Goal: Information Seeking & Learning: Learn about a topic

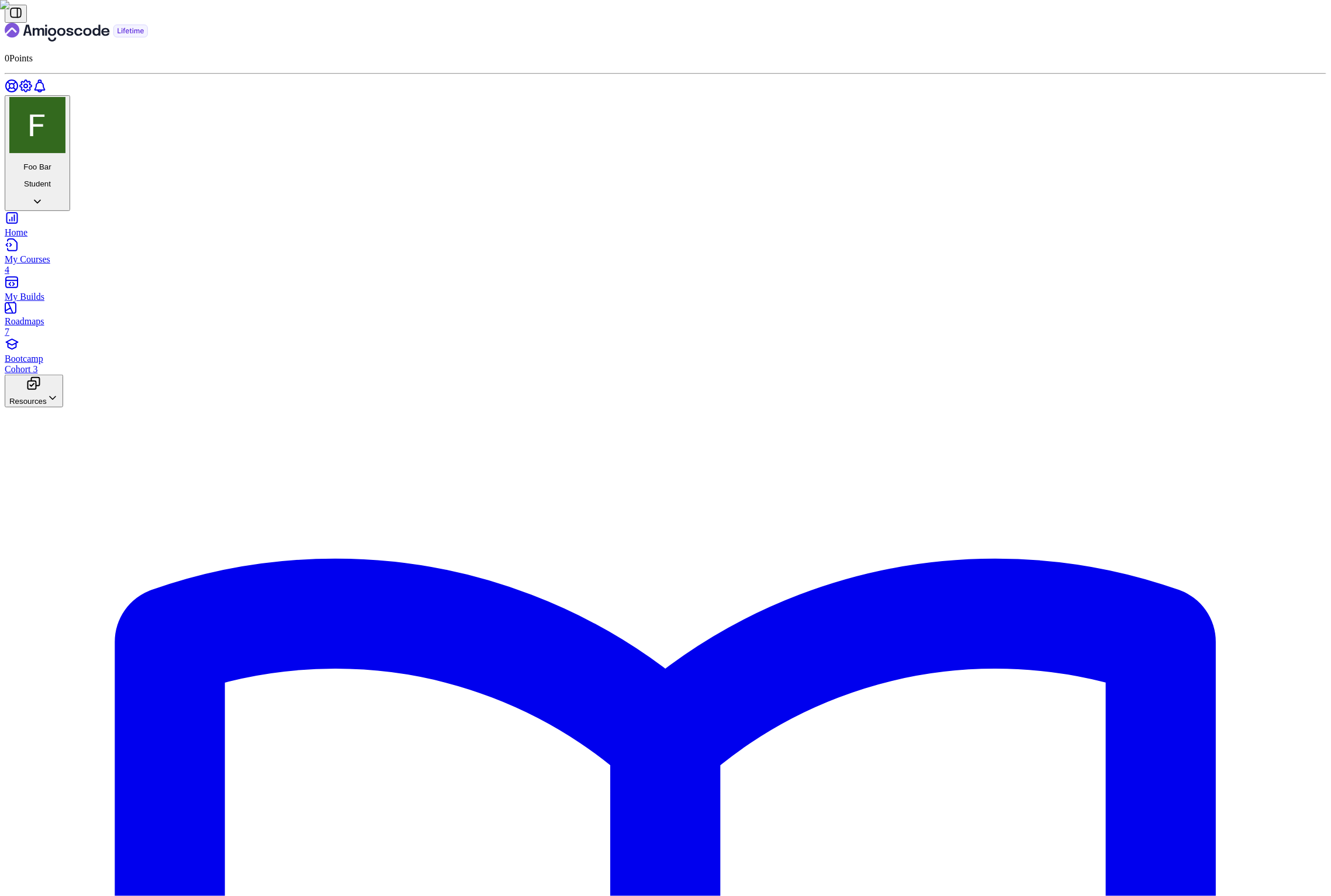
scroll to position [558, 0]
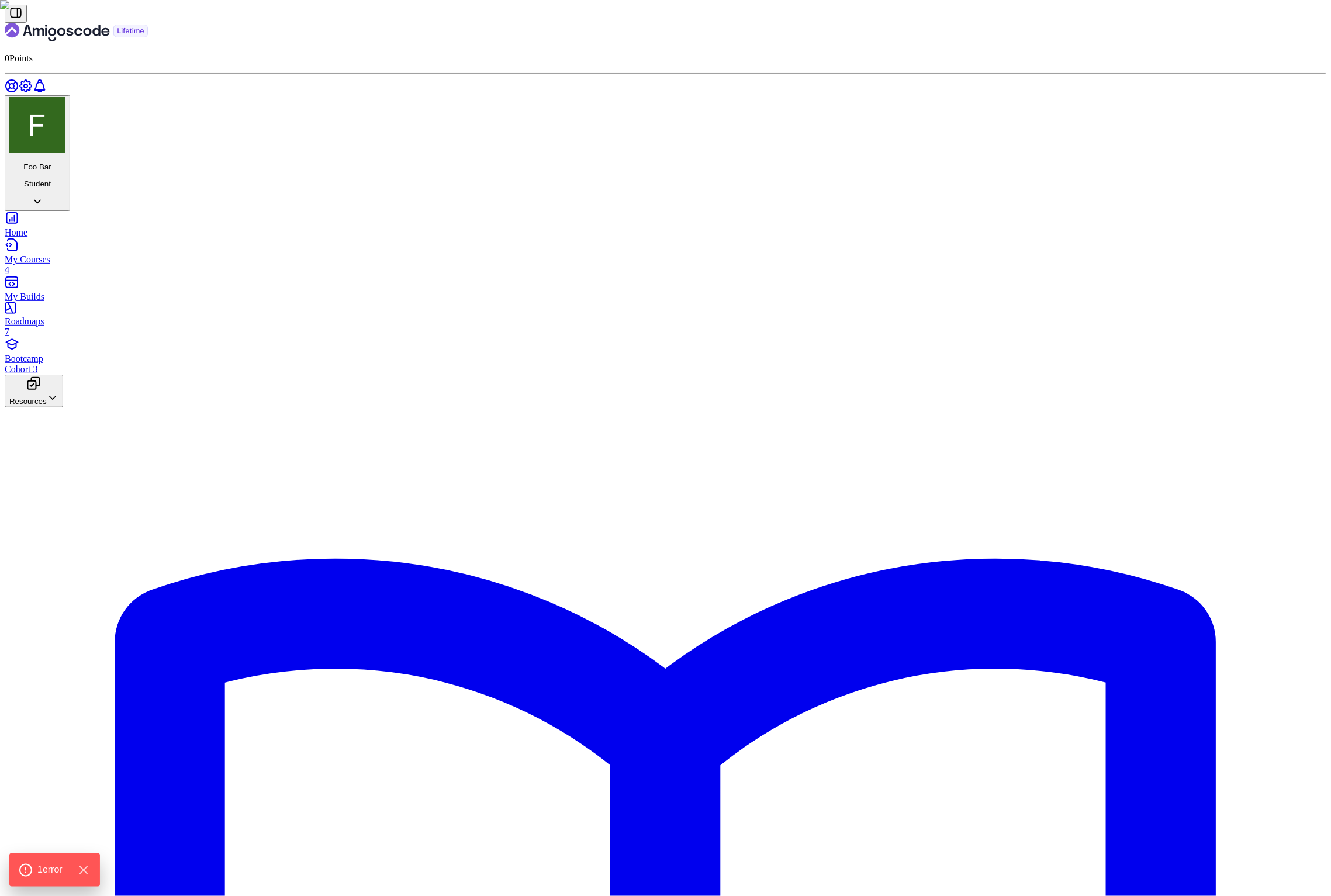
scroll to position [334, 0]
drag, startPoint x: 686, startPoint y: 216, endPoint x: 587, endPoint y: 200, distance: 100.3
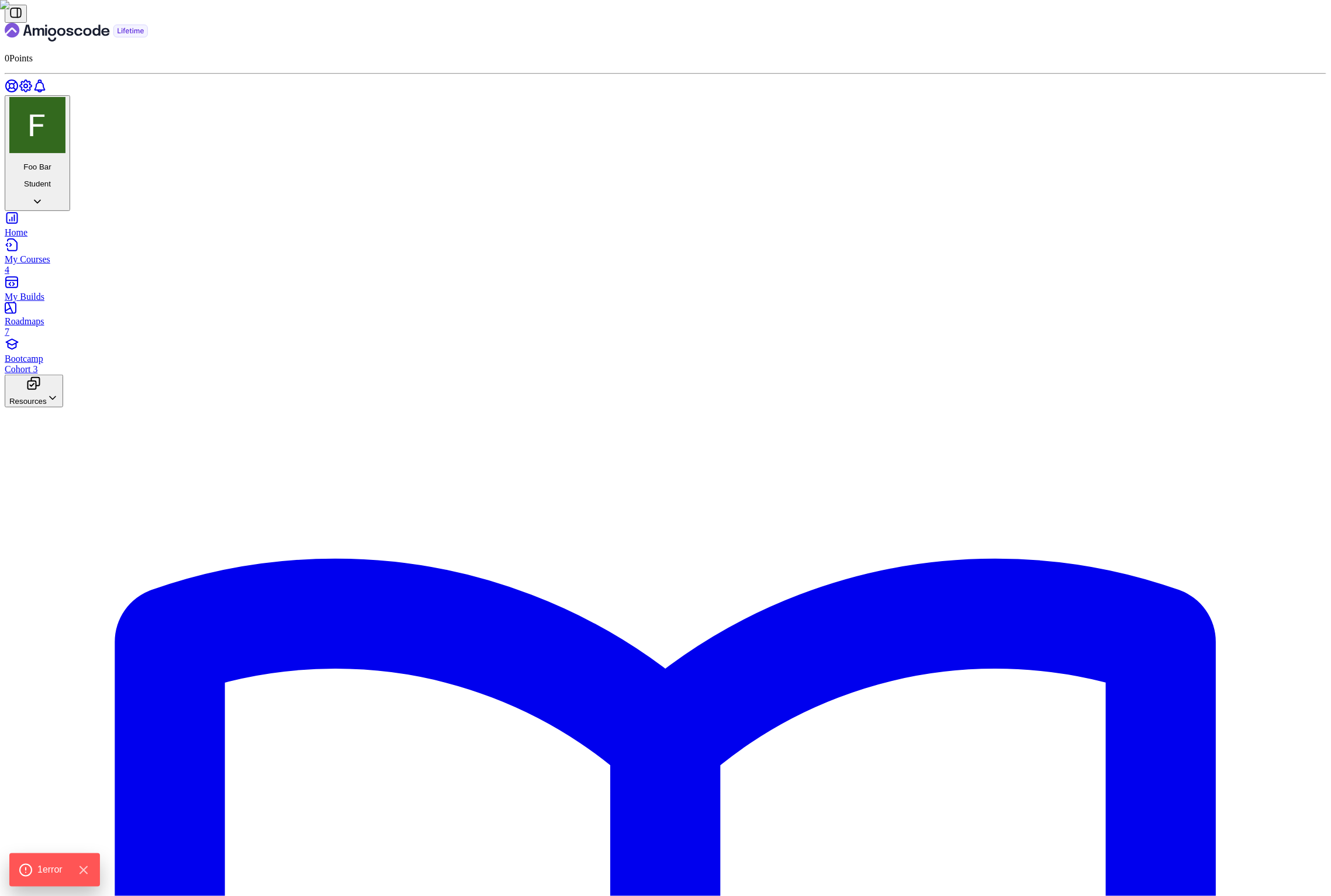
drag, startPoint x: 928, startPoint y: 424, endPoint x: 553, endPoint y: 146, distance: 466.8
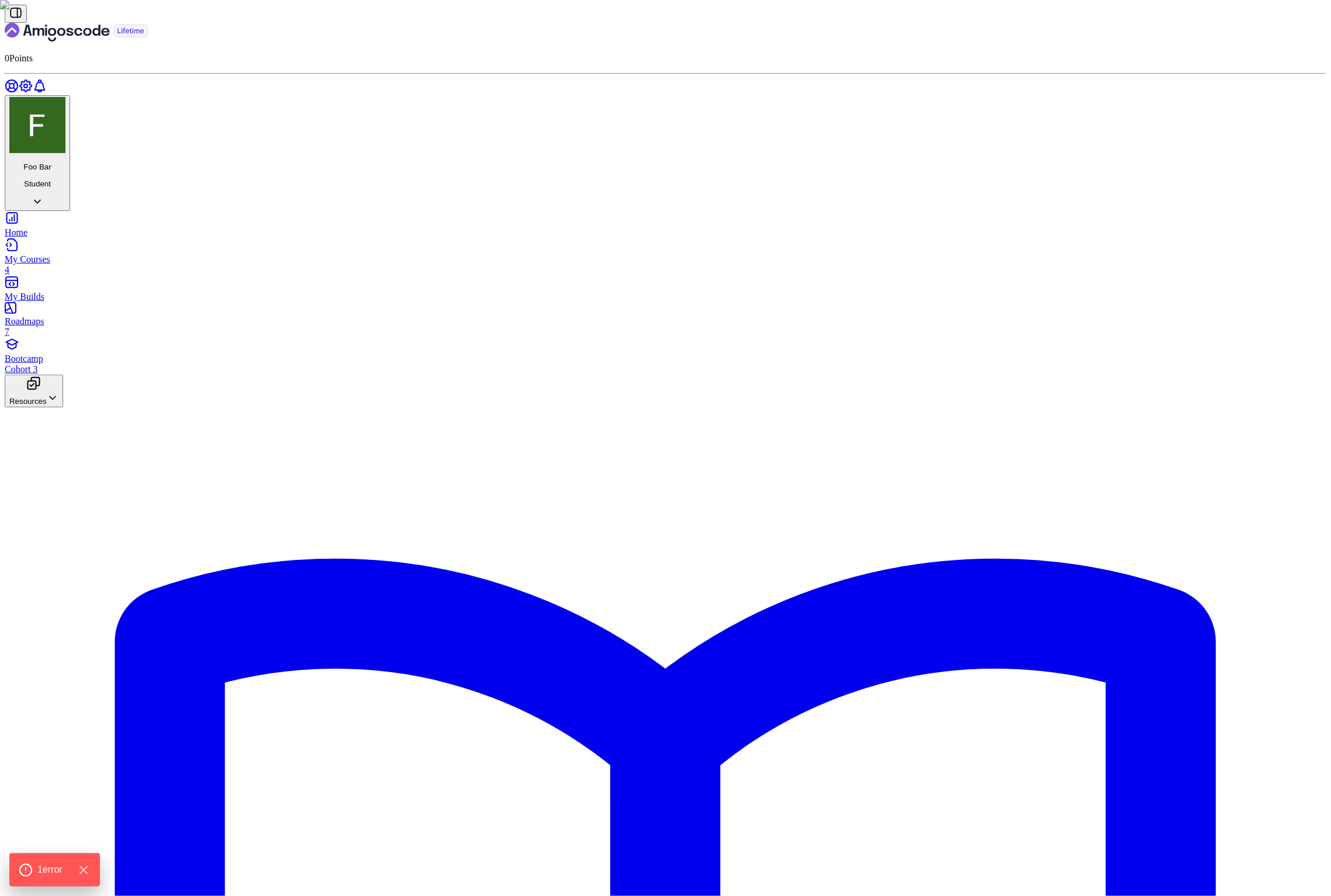
drag, startPoint x: 735, startPoint y: 215, endPoint x: 541, endPoint y: 203, distance: 194.4
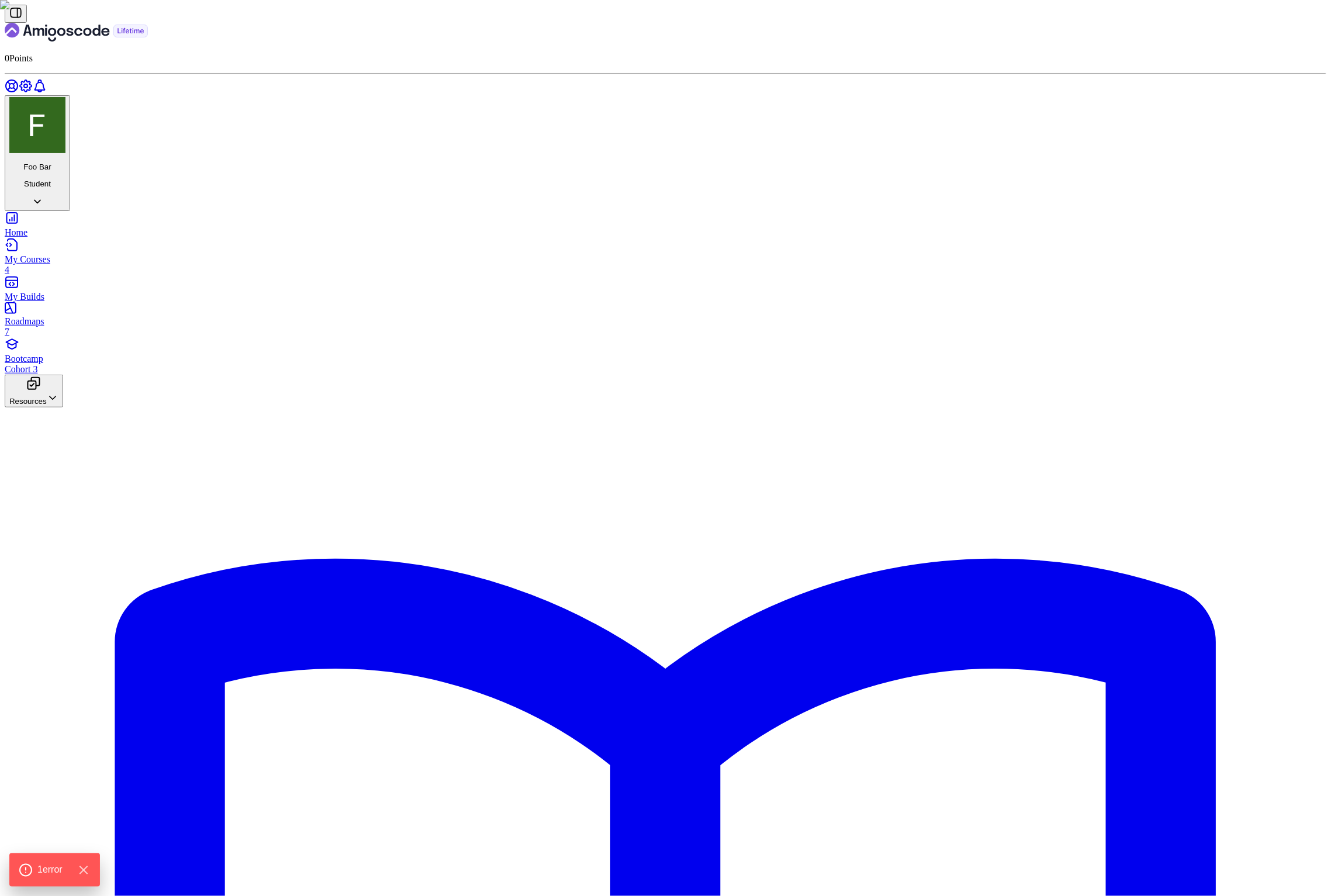
drag, startPoint x: 596, startPoint y: 425, endPoint x: 714, endPoint y: 427, distance: 118.0
drag, startPoint x: 631, startPoint y: 507, endPoint x: 699, endPoint y: 505, distance: 68.0
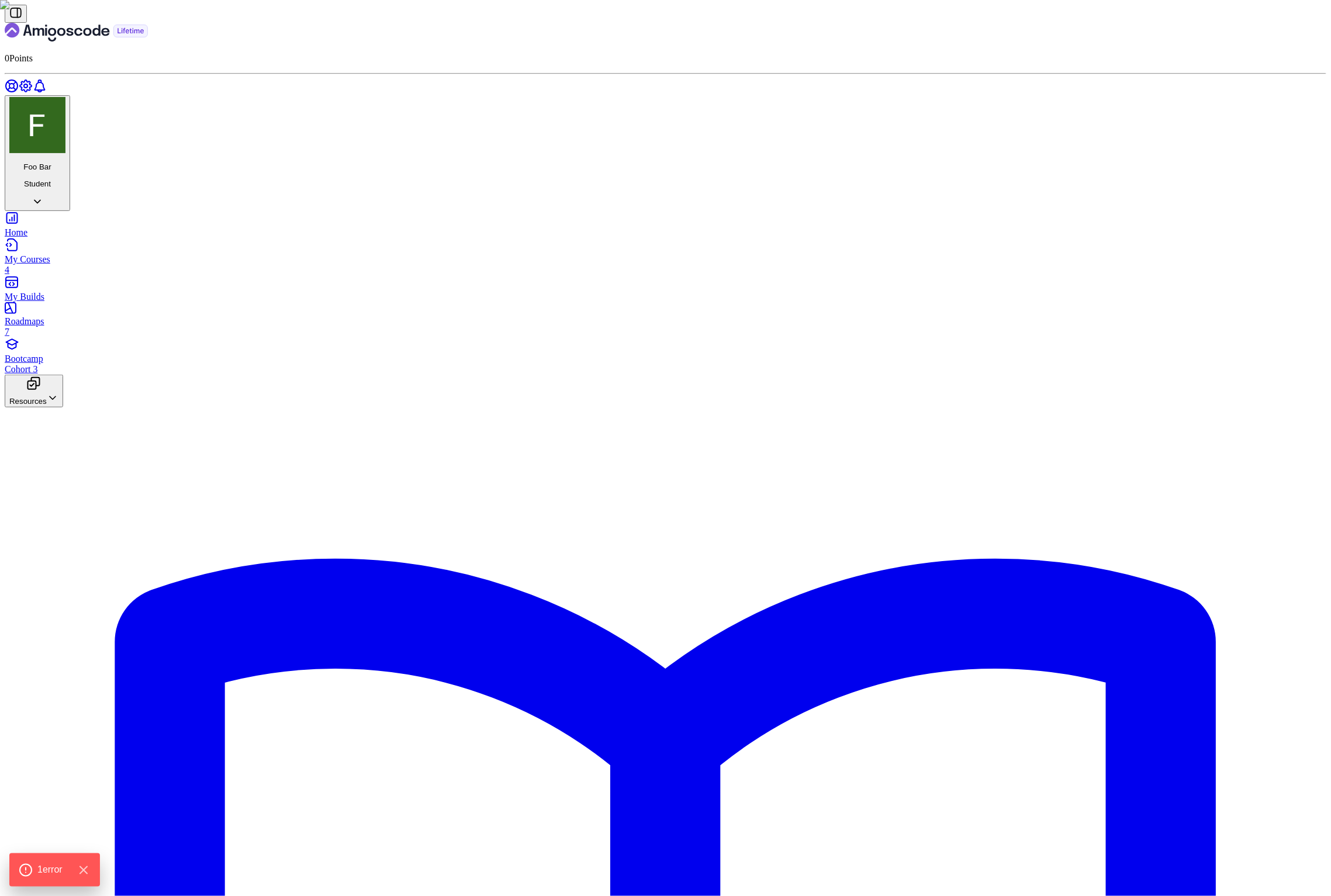
drag, startPoint x: 619, startPoint y: 529, endPoint x: 672, endPoint y: 529, distance: 53.0
drag, startPoint x: 625, startPoint y: 556, endPoint x: 717, endPoint y: 555, distance: 92.0
drag, startPoint x: 626, startPoint y: 577, endPoint x: 740, endPoint y: 574, distance: 114.0
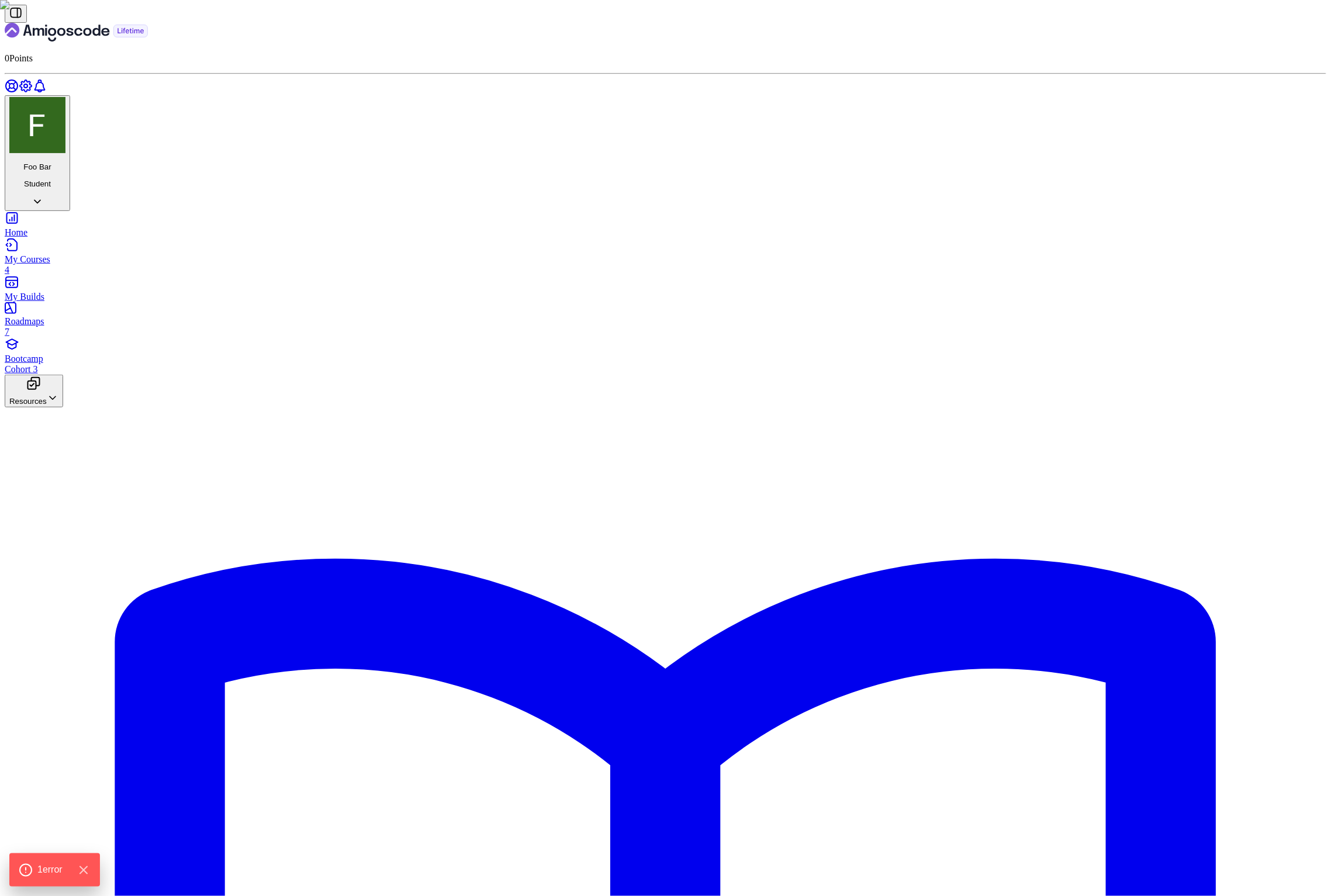
drag, startPoint x: 693, startPoint y: 672, endPoint x: 645, endPoint y: 603, distance: 84.1
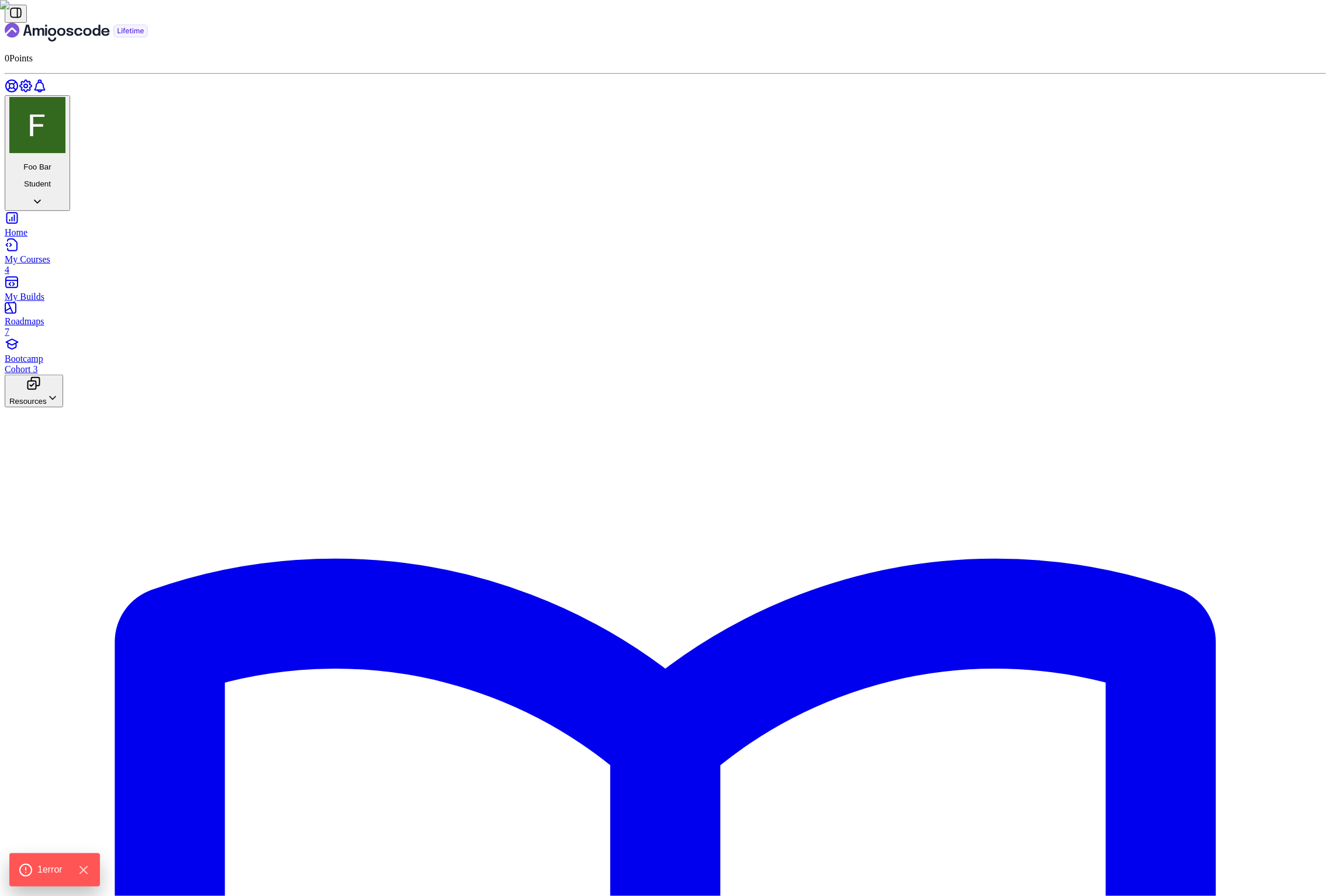
drag, startPoint x: 834, startPoint y: 631, endPoint x: 945, endPoint y: 633, distance: 111.0
drag, startPoint x: 608, startPoint y: 656, endPoint x: 785, endPoint y: 651, distance: 177.1
drag, startPoint x: 634, startPoint y: 676, endPoint x: 705, endPoint y: 673, distance: 71.1
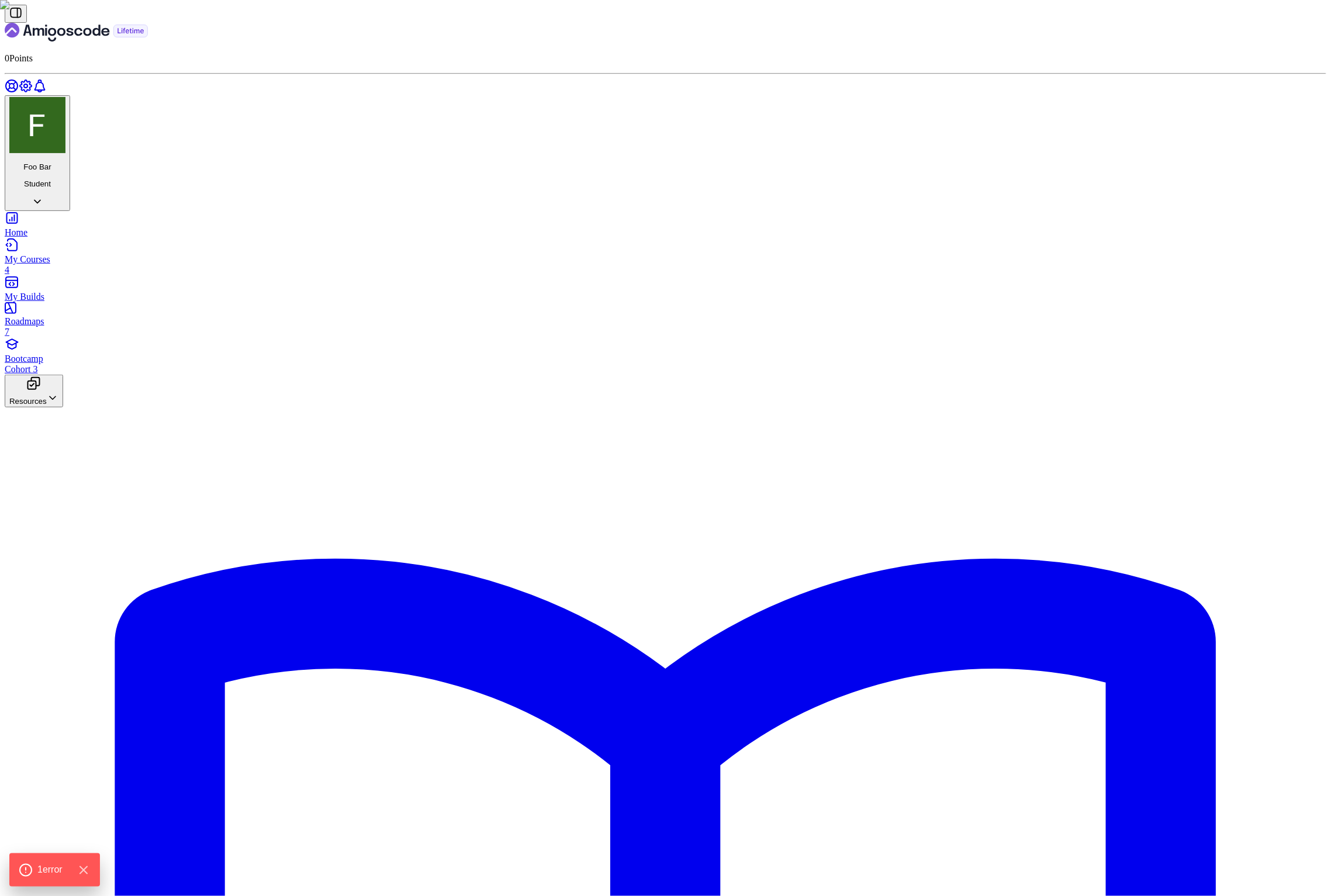
drag, startPoint x: 611, startPoint y: 128, endPoint x: 874, endPoint y: 165, distance: 265.6
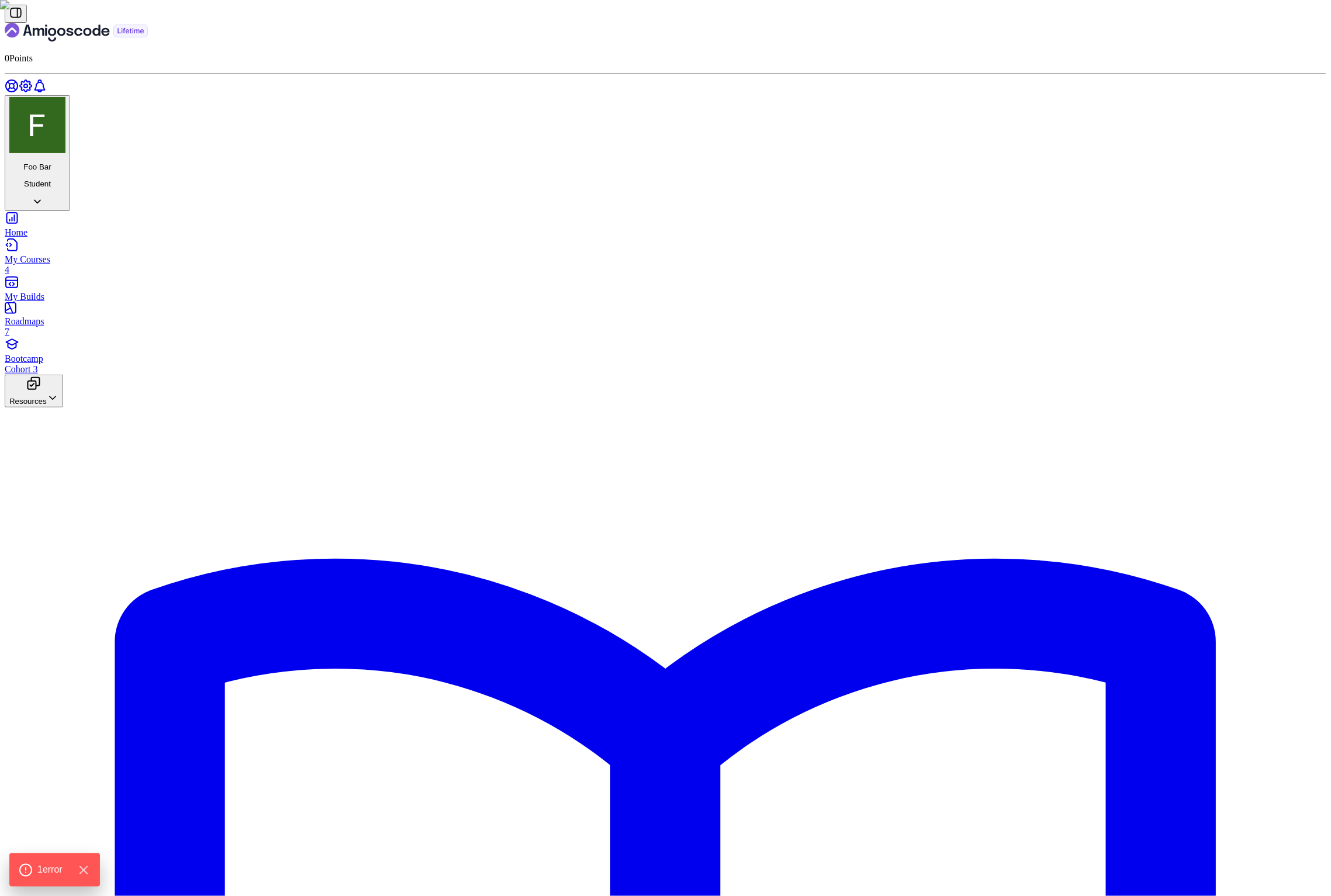
drag, startPoint x: 680, startPoint y: 203, endPoint x: 814, endPoint y: 206, distance: 134.0
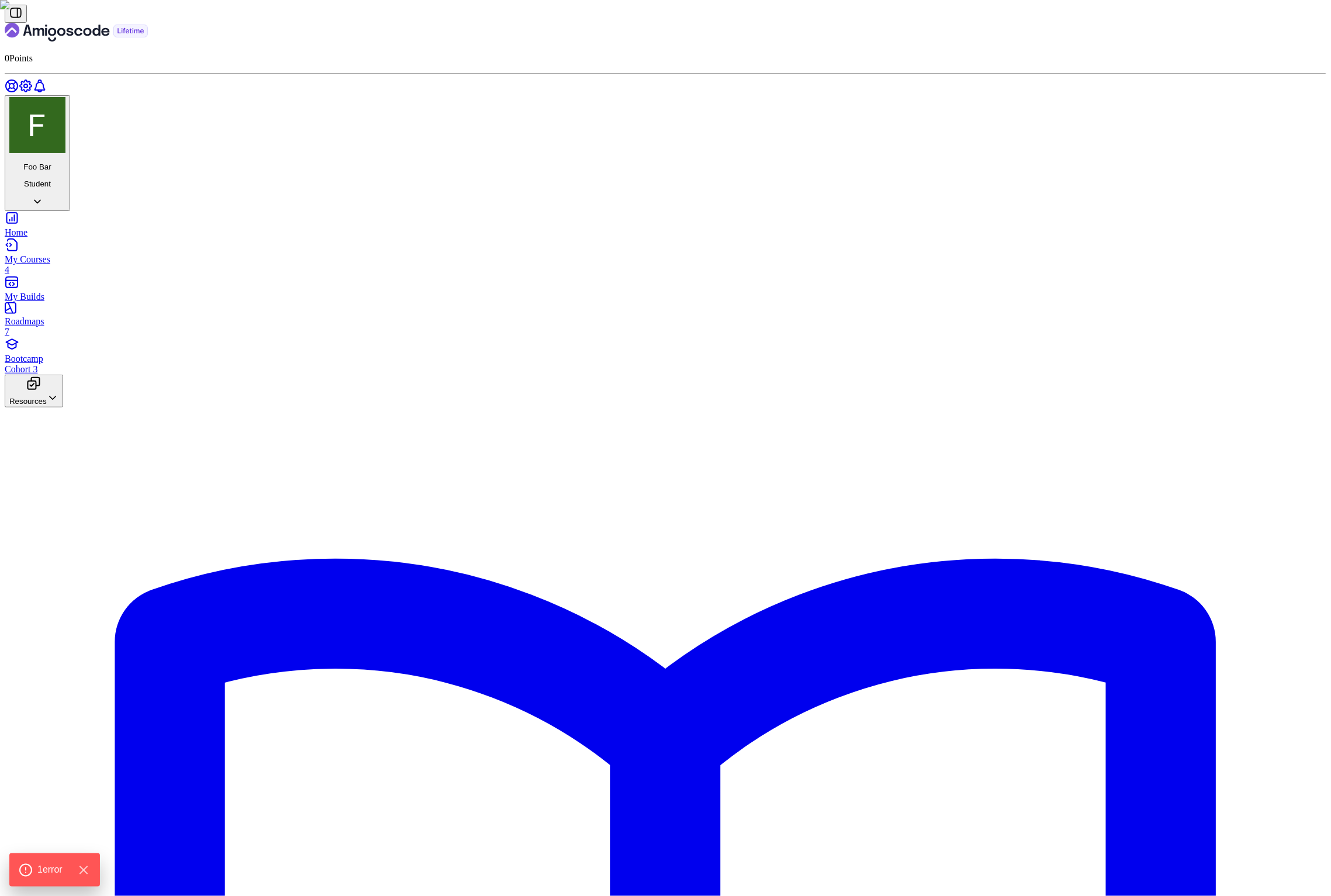
scroll to position [4684, 0]
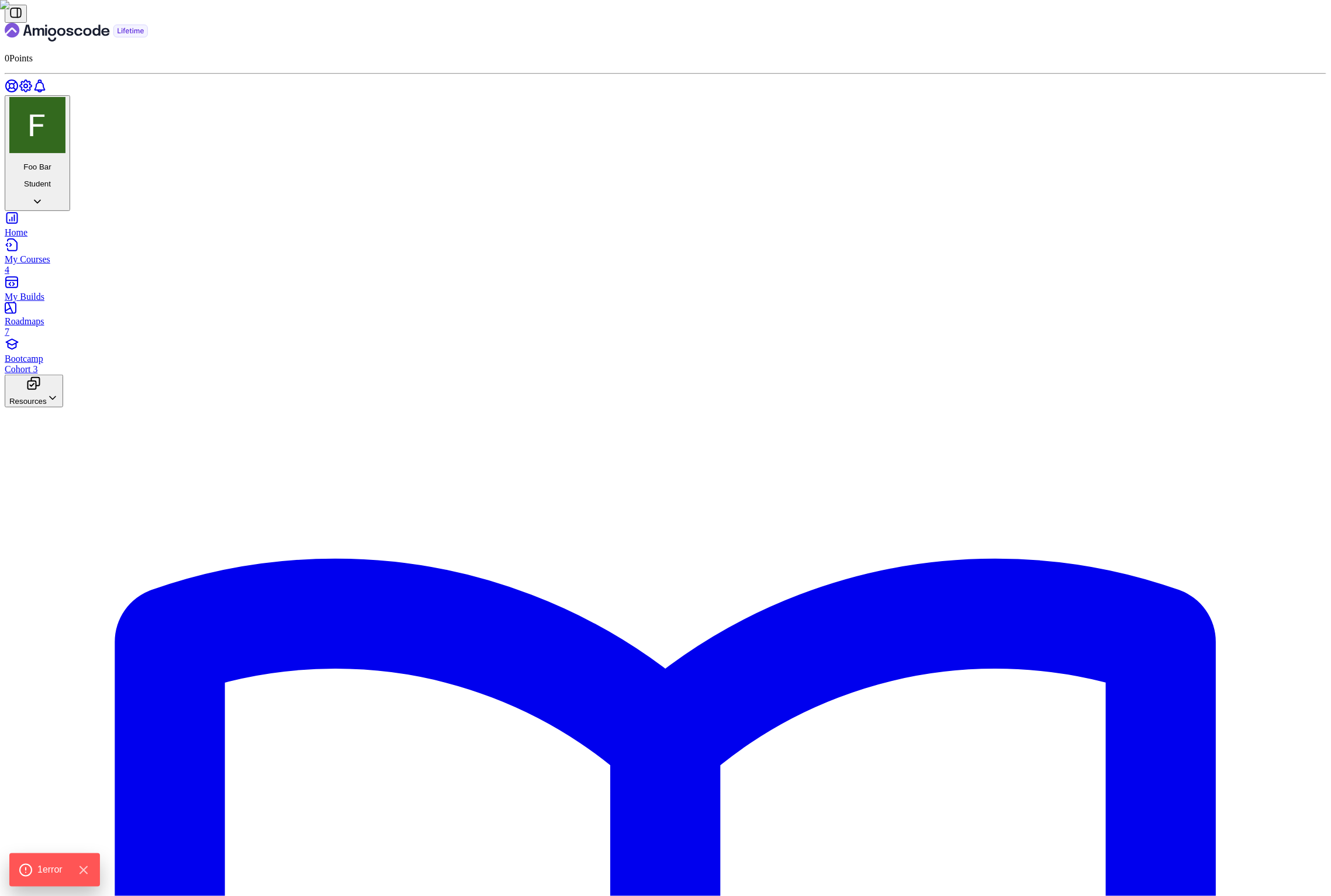
drag, startPoint x: 598, startPoint y: 417, endPoint x: 612, endPoint y: 234, distance: 183.5
drag, startPoint x: 613, startPoint y: 310, endPoint x: 709, endPoint y: 560, distance: 267.8
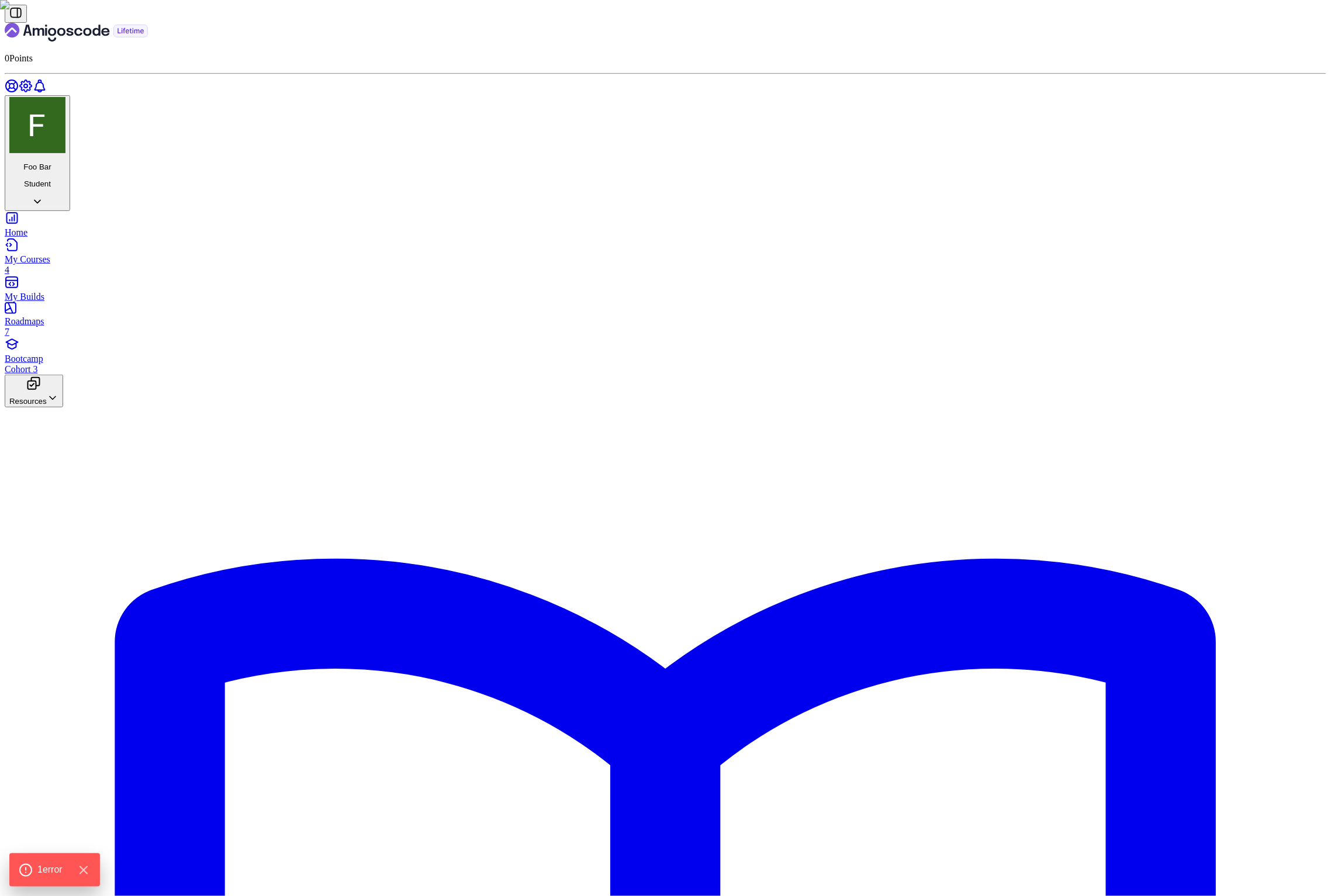
scroll to position [2812, 0]
drag, startPoint x: 612, startPoint y: 333, endPoint x: 750, endPoint y: 613, distance: 312.2
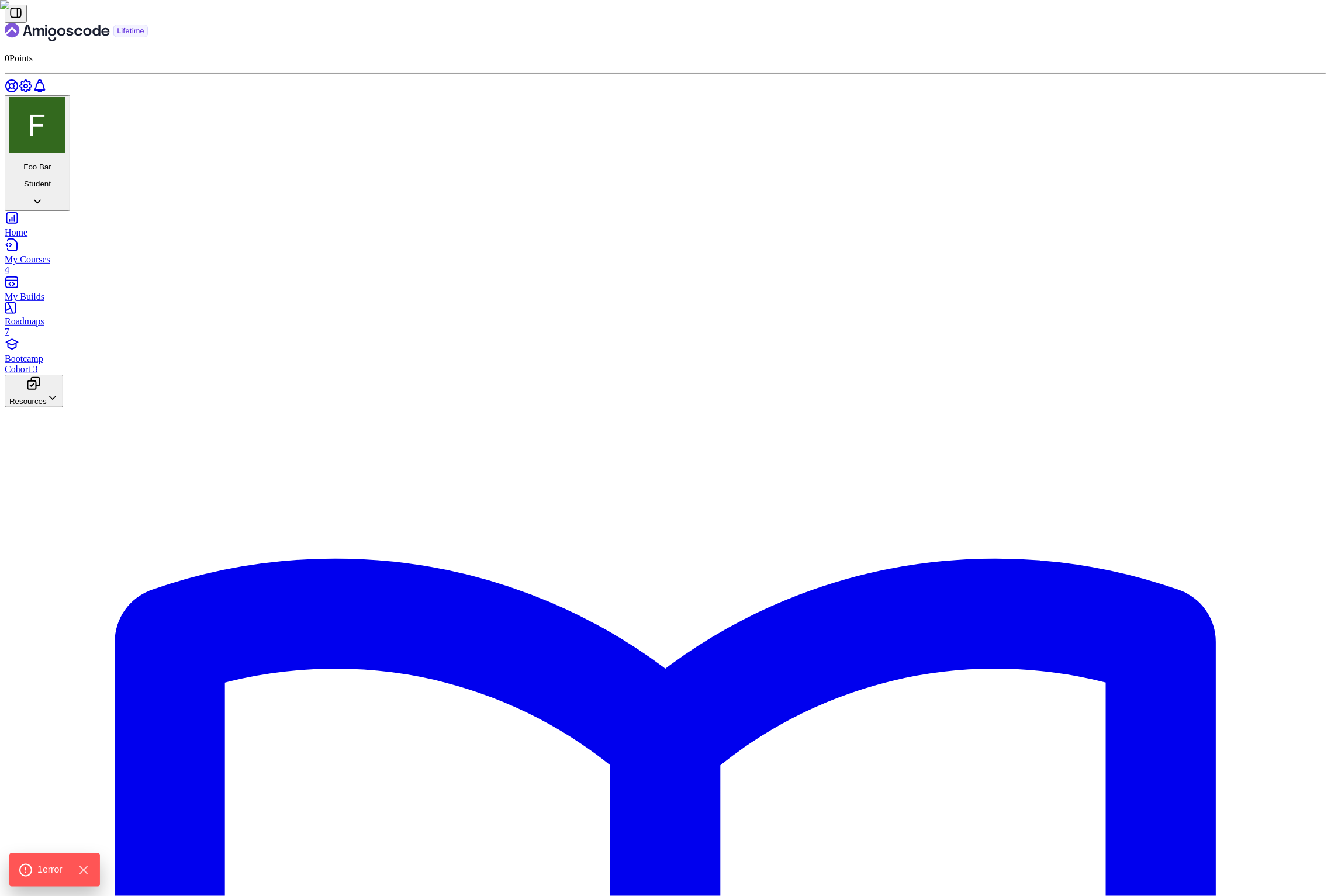
scroll to position [3575, 0]
